Goal: Use online tool/utility: Utilize a website feature to perform a specific function

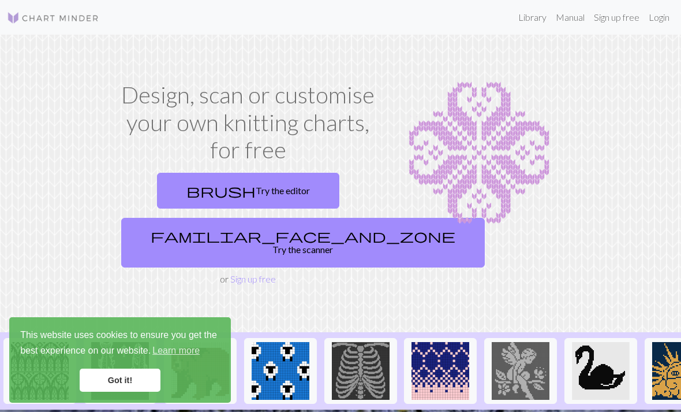
click at [271, 193] on link "brush Try the editor" at bounding box center [248, 191] width 182 height 36
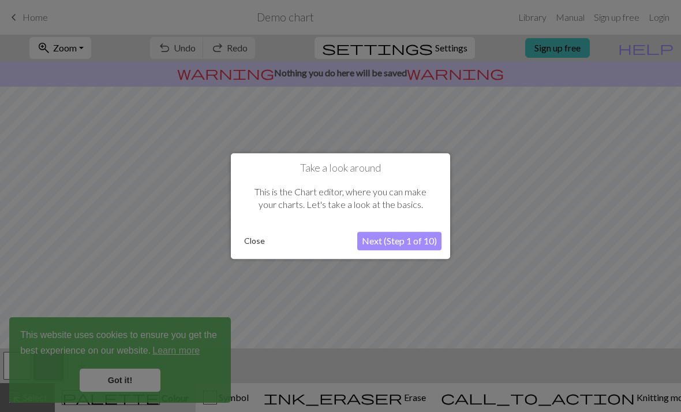
click at [238, 251] on div "Take a look around This is the Chart editor, where you can make your charts. Le…" at bounding box center [340, 206] width 219 height 106
click at [248, 241] on button "Close" at bounding box center [255, 240] width 30 height 17
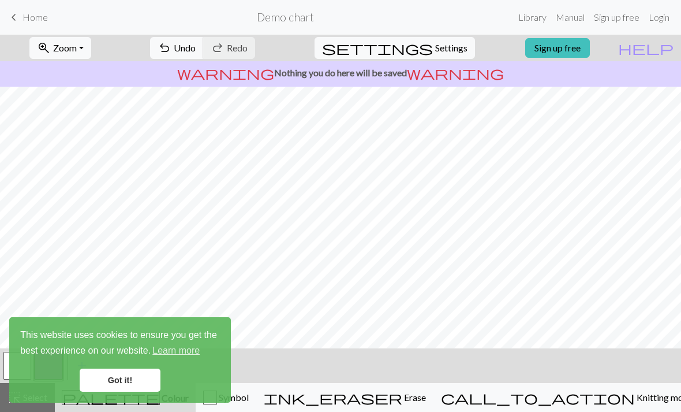
click at [441, 53] on span "Settings" at bounding box center [451, 48] width 32 height 14
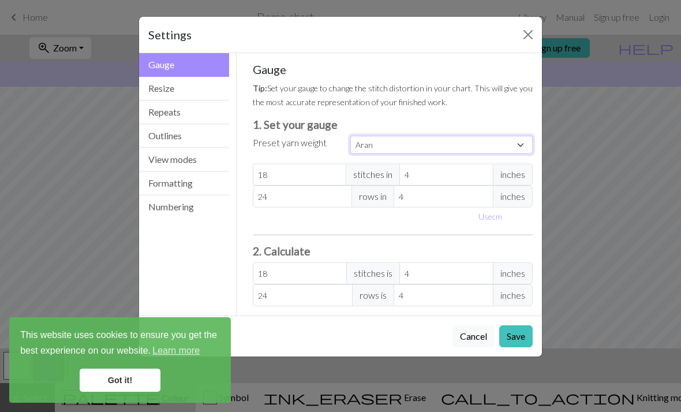
click at [459, 147] on select "Custom Square Lace Light Fingering Fingering Sport Double knit Worsted Aran Bul…" at bounding box center [441, 145] width 182 height 18
select select "square"
type input "32"
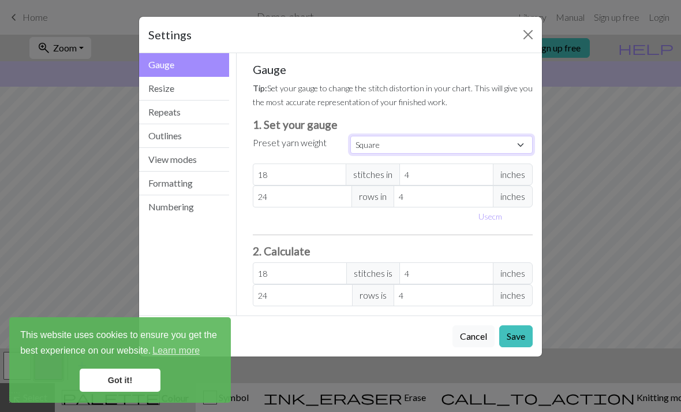
type input "32"
click at [523, 335] on button "Save" at bounding box center [515, 336] width 33 height 22
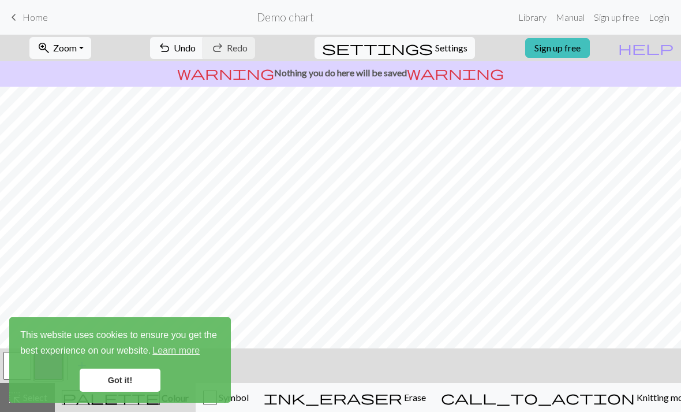
click at [444, 46] on span "Settings" at bounding box center [451, 48] width 32 height 14
select select "square"
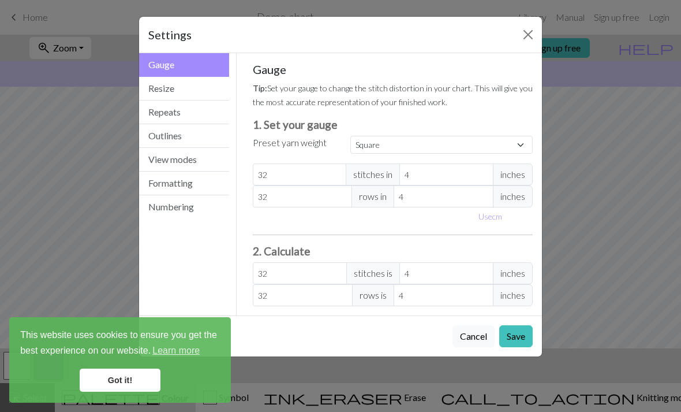
click at [581, 74] on div "Settings Gauge Gauge Resize Repeats Outlines View modes Formatting Numbering Ga…" at bounding box center [340, 206] width 681 height 412
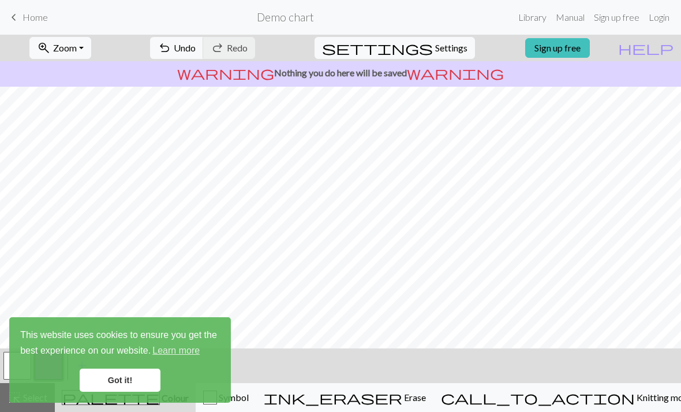
click at [402, 401] on span "ink_eraser" at bounding box center [333, 397] width 139 height 16
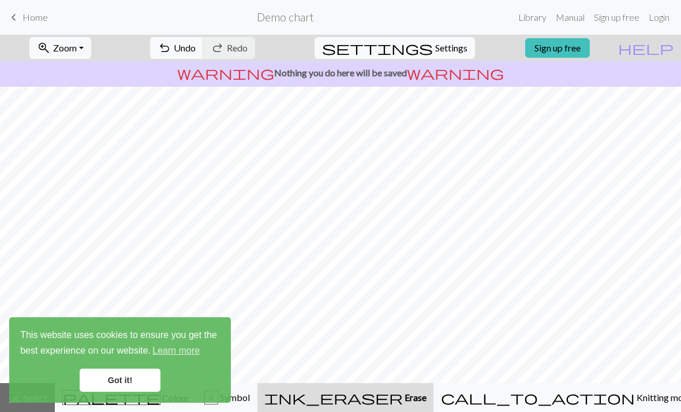
click at [427, 394] on span "Erase" at bounding box center [415, 396] width 24 height 11
click at [125, 382] on link "Got it!" at bounding box center [120, 379] width 81 height 23
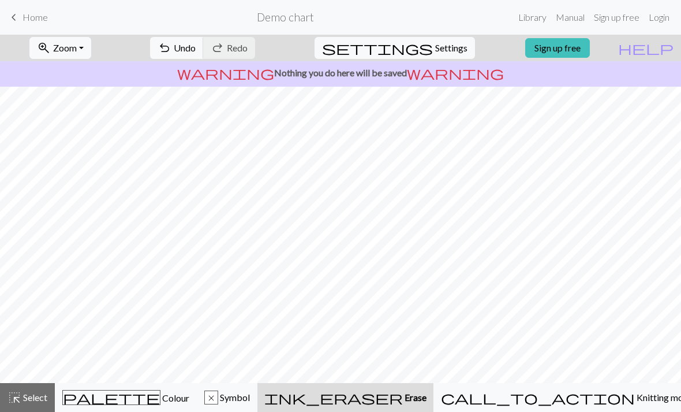
click at [171, 53] on span "undo" at bounding box center [165, 48] width 14 height 16
click at [171, 52] on span "undo" at bounding box center [165, 48] width 14 height 16
click at [160, 394] on span "Colour" at bounding box center [174, 397] width 29 height 11
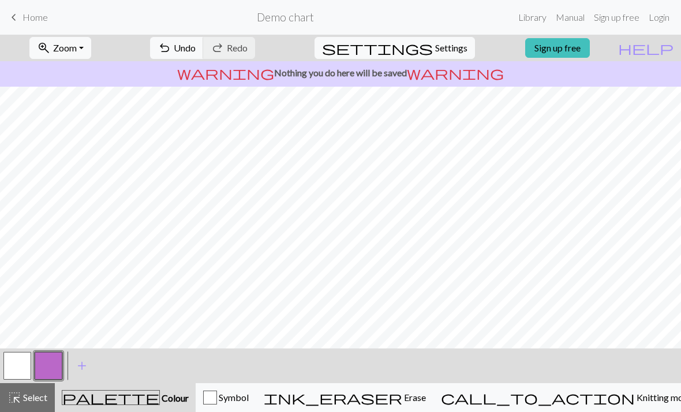
click at [21, 368] on button "button" at bounding box center [17, 365] width 28 height 28
click at [69, 53] on button "zoom_in Zoom Zoom" at bounding box center [60, 48] width 62 height 22
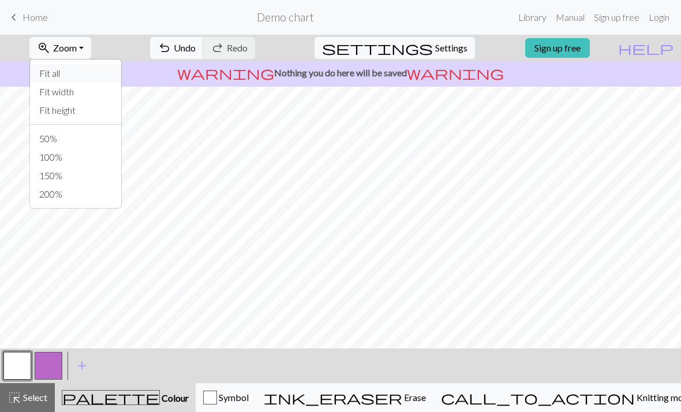
click at [51, 71] on button "Fit all" at bounding box center [75, 73] width 91 height 18
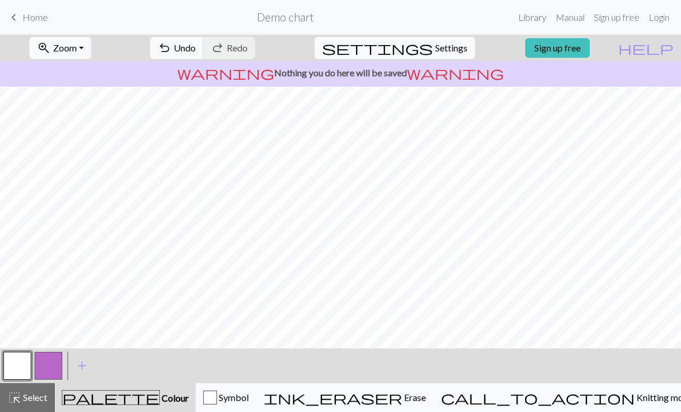
scroll to position [17, 0]
click at [53, 364] on button "button" at bounding box center [49, 365] width 28 height 28
click at [45, 365] on button "button" at bounding box center [49, 365] width 28 height 28
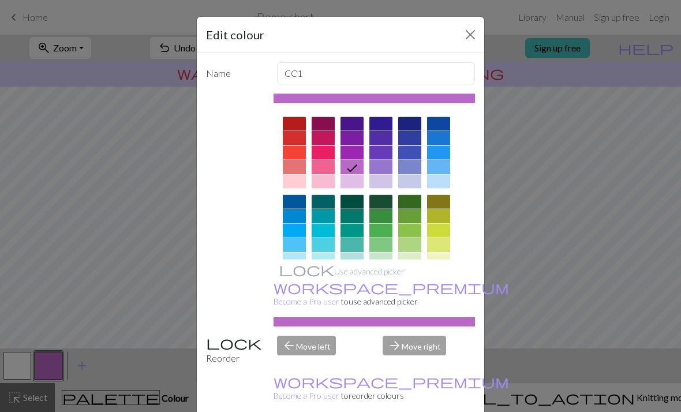
click at [320, 182] on div at bounding box center [323, 181] width 23 height 14
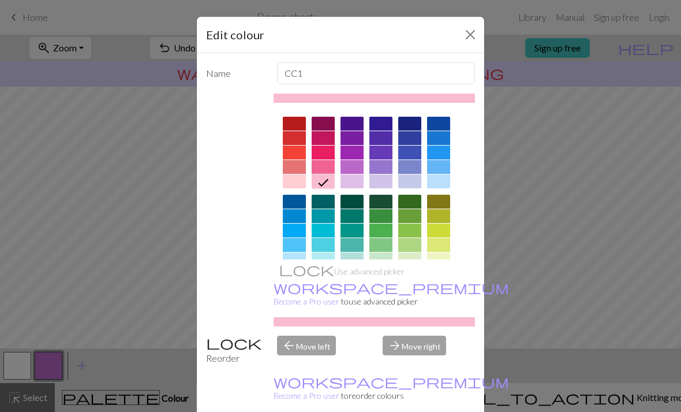
click at [533, 91] on div "Edit colour Name CC1 Use advanced picker workspace_premium Become a Pro user to…" at bounding box center [340, 206] width 681 height 412
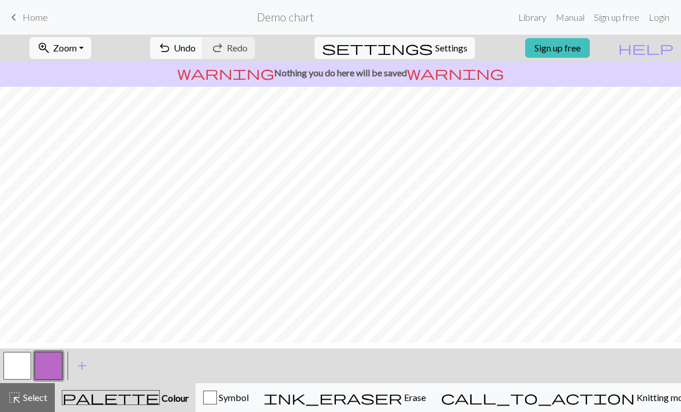
scroll to position [0, 0]
click at [449, 51] on span "Settings" at bounding box center [451, 48] width 32 height 14
select select "square"
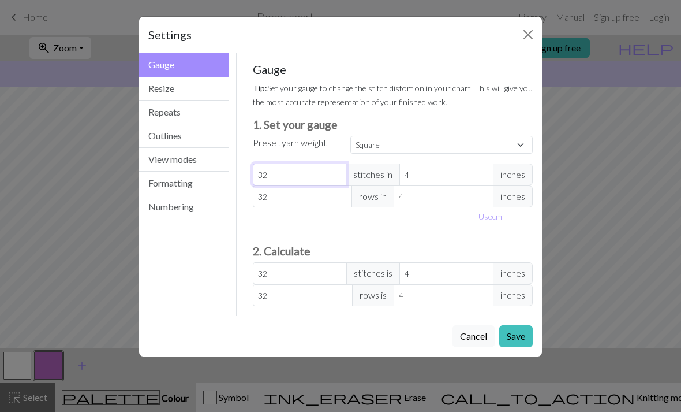
click at [315, 175] on input "32" at bounding box center [300, 174] width 94 height 22
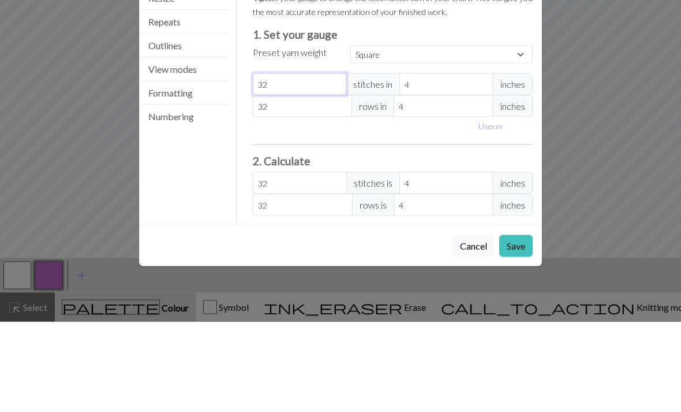
type input "3"
select select "custom"
type input "3"
type input "30"
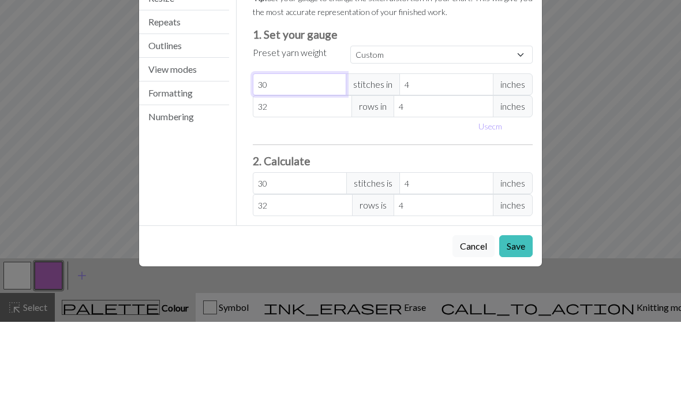
type input "30"
click at [577, 31] on div "Settings Gauge Gauge Resize Repeats Outlines View modes Formatting Numbering Ga…" at bounding box center [340, 206] width 681 height 412
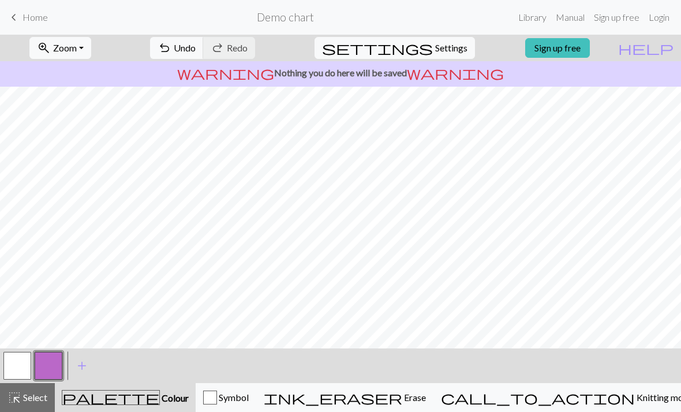
click at [441, 54] on span "Settings" at bounding box center [451, 48] width 32 height 14
select select "square"
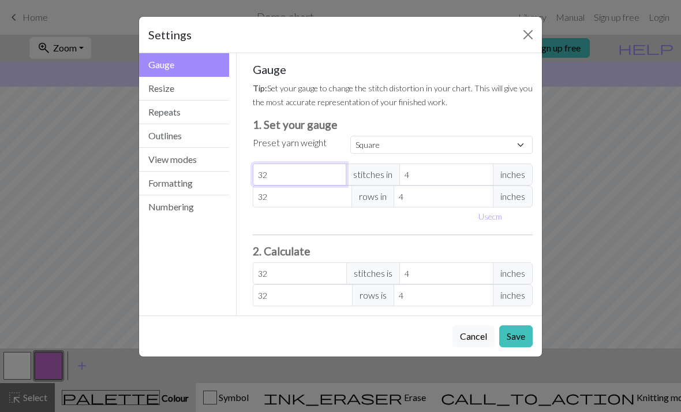
click at [334, 166] on input "32" at bounding box center [300, 174] width 94 height 22
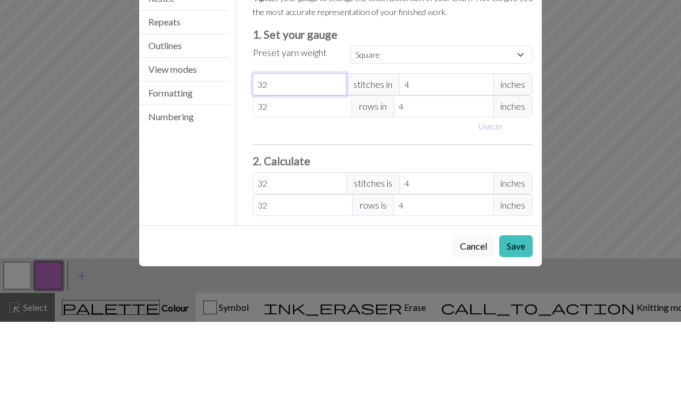
type input "032"
select select "custom"
click at [326, 163] on input "32" at bounding box center [300, 174] width 94 height 22
type input "3"
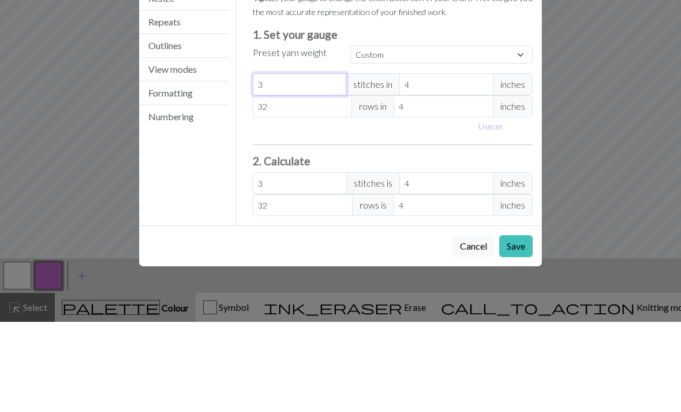
type input "30"
click at [312, 185] on input "32" at bounding box center [303, 196] width 100 height 22
type input "3"
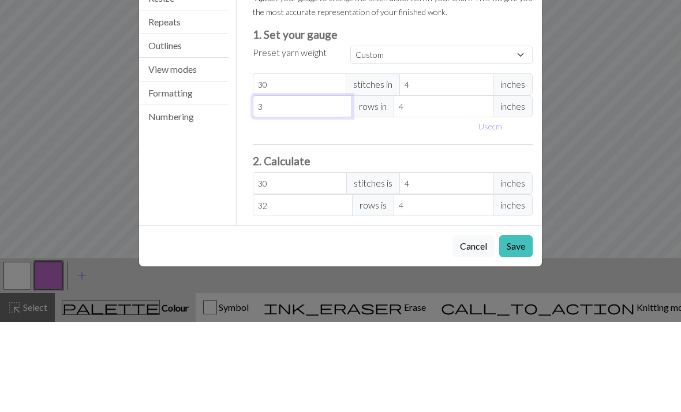
type input "3"
type input "30"
click at [390, 244] on h3 "2. Calculate" at bounding box center [393, 250] width 281 height 13
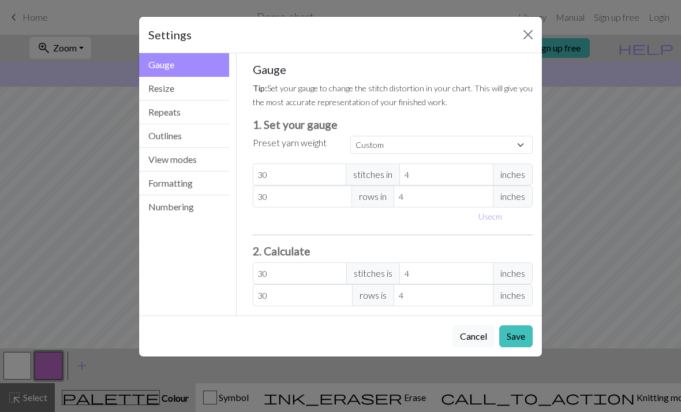
click at [514, 333] on button "Save" at bounding box center [515, 336] width 33 height 22
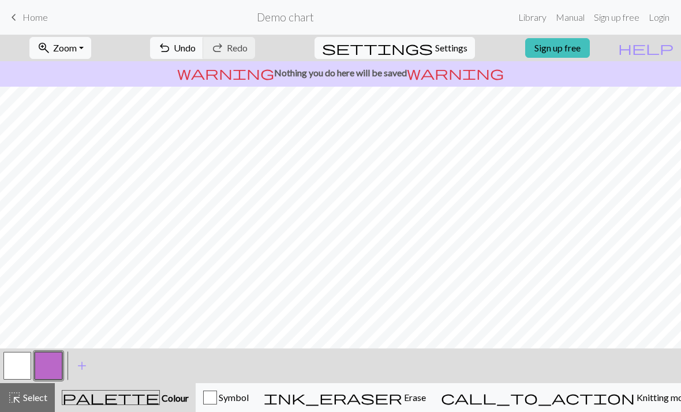
click at [445, 51] on span "Settings" at bounding box center [451, 48] width 32 height 14
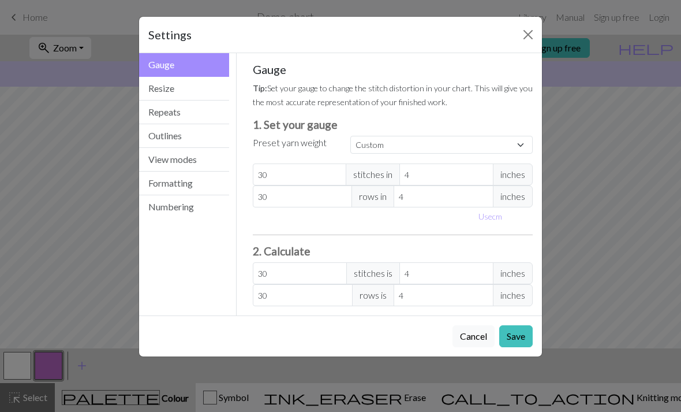
click at [443, 241] on div "Gauge Tip: Set your gauge to change the stitch distortion in your chart. This w…" at bounding box center [393, 184] width 281 height 244
click at [533, 34] on button "Close" at bounding box center [528, 34] width 18 height 18
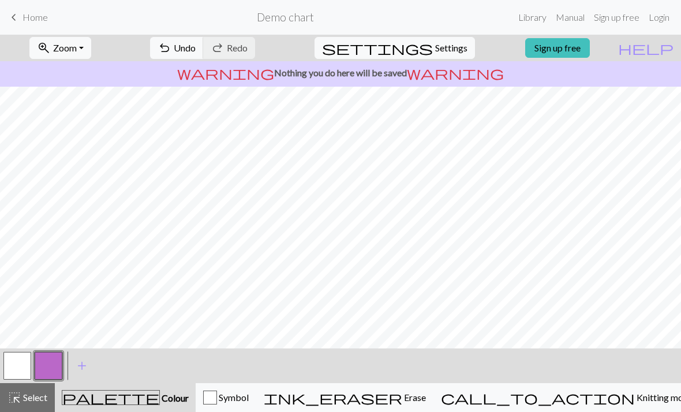
click at [16, 12] on span "keyboard_arrow_left" at bounding box center [14, 17] width 14 height 16
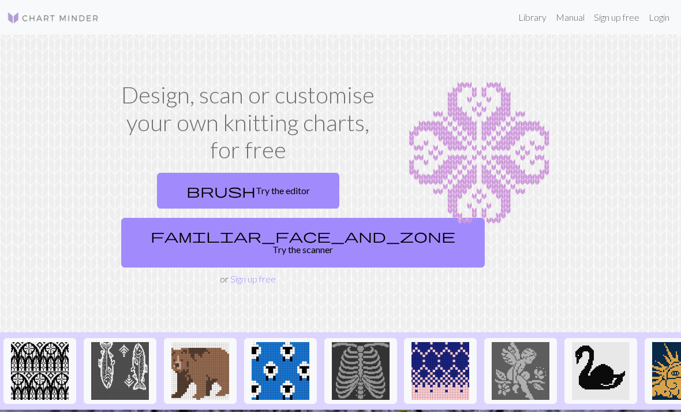
click at [656, 13] on link "Login" at bounding box center [659, 17] width 30 height 23
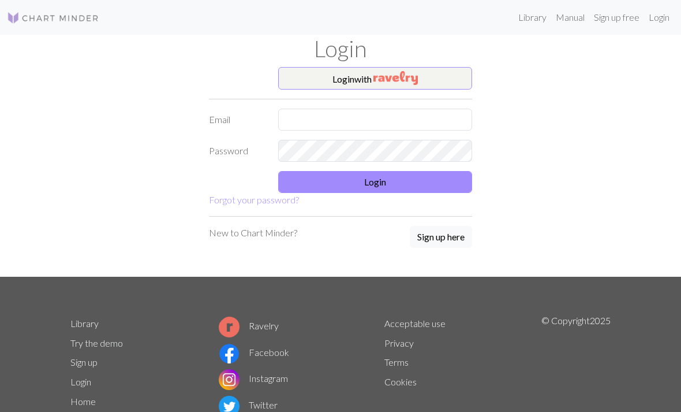
click at [612, 18] on link "Sign up free" at bounding box center [616, 17] width 55 height 23
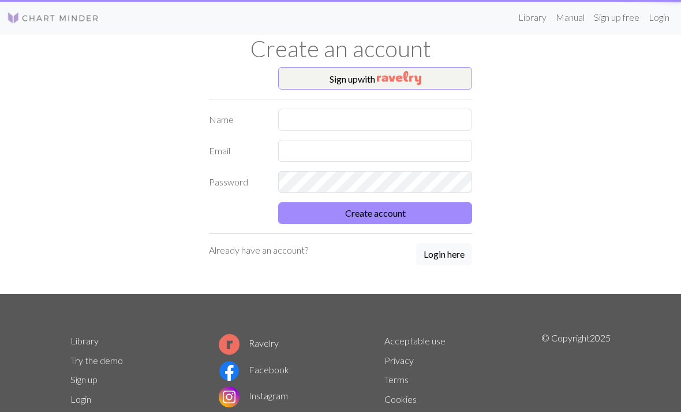
click at [563, 23] on link "Manual" at bounding box center [570, 17] width 38 height 23
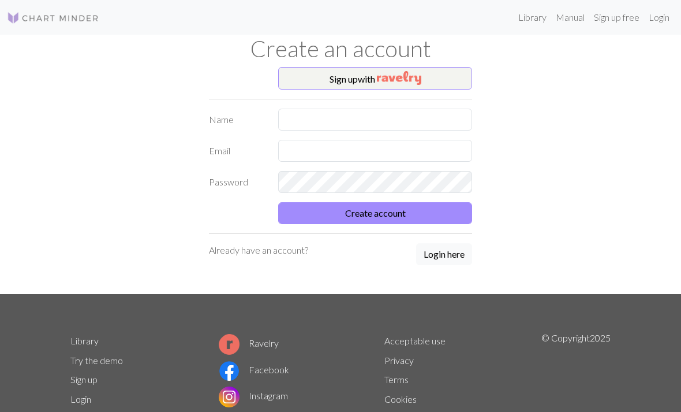
click at [77, 17] on img at bounding box center [53, 18] width 92 height 14
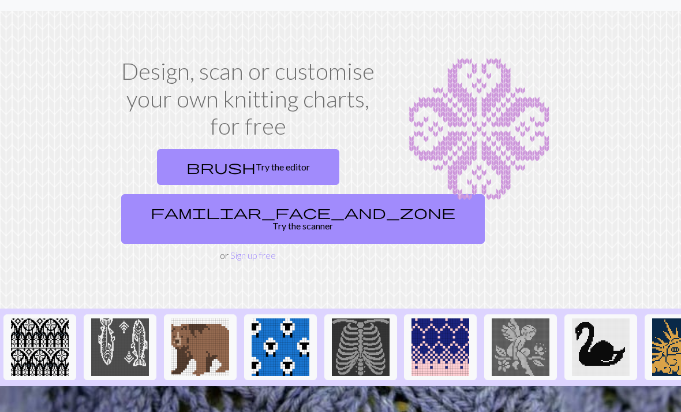
scroll to position [19, 0]
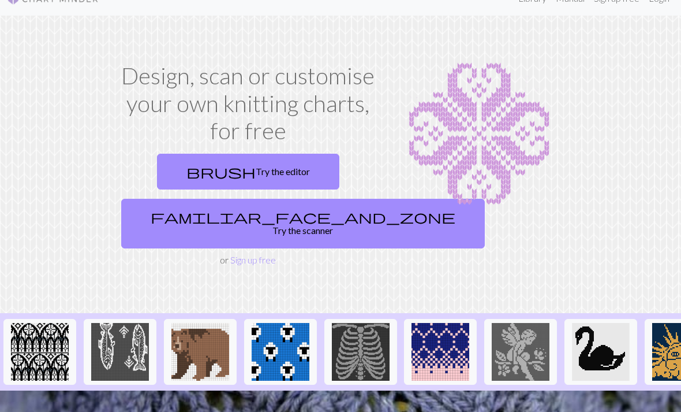
click at [436, 328] on img at bounding box center [441, 352] width 58 height 58
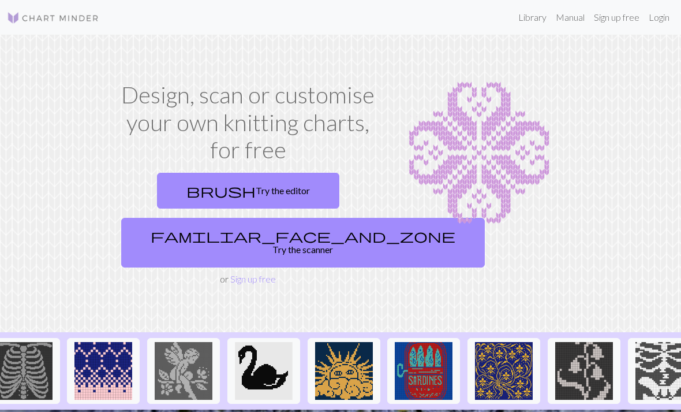
scroll to position [0, 338]
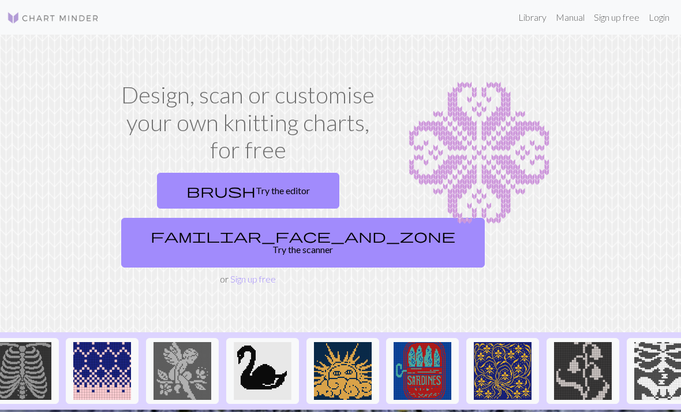
click at [271, 356] on img at bounding box center [263, 371] width 58 height 58
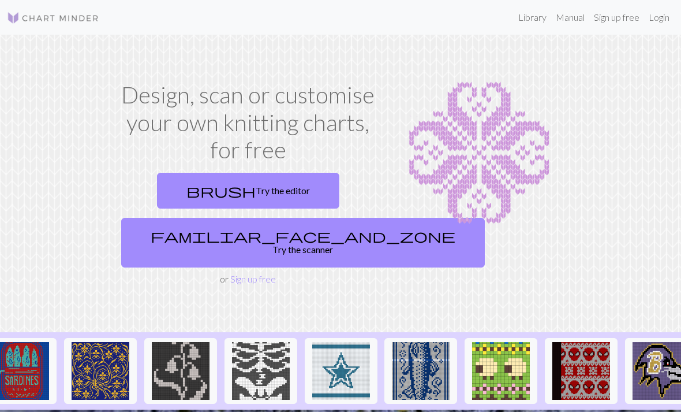
scroll to position [0, 746]
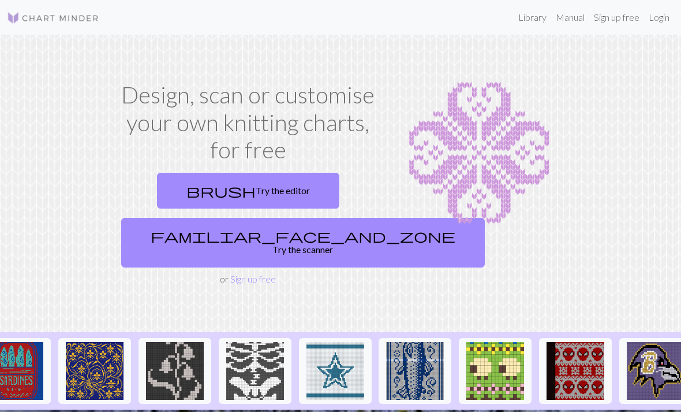
click at [338, 371] on img at bounding box center [335, 371] width 58 height 58
